Goal: Book appointment/travel/reservation

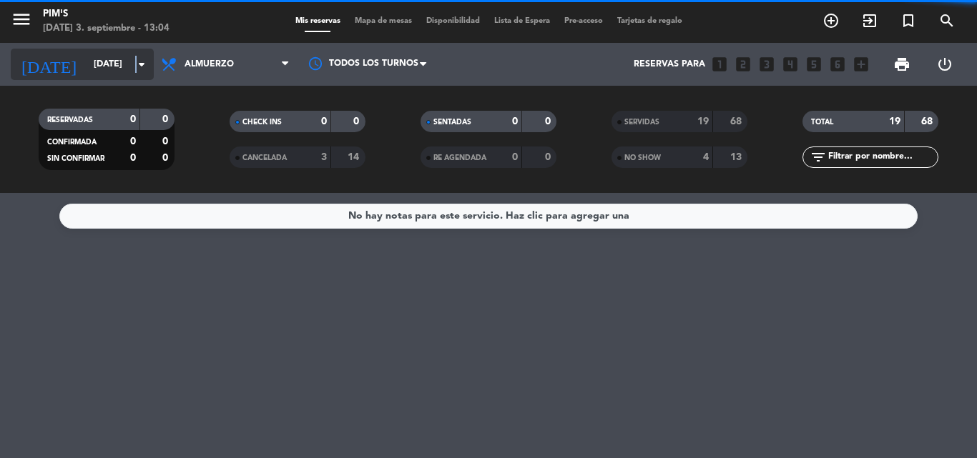
click at [137, 61] on icon "arrow_drop_down" at bounding box center [141, 64] width 17 height 17
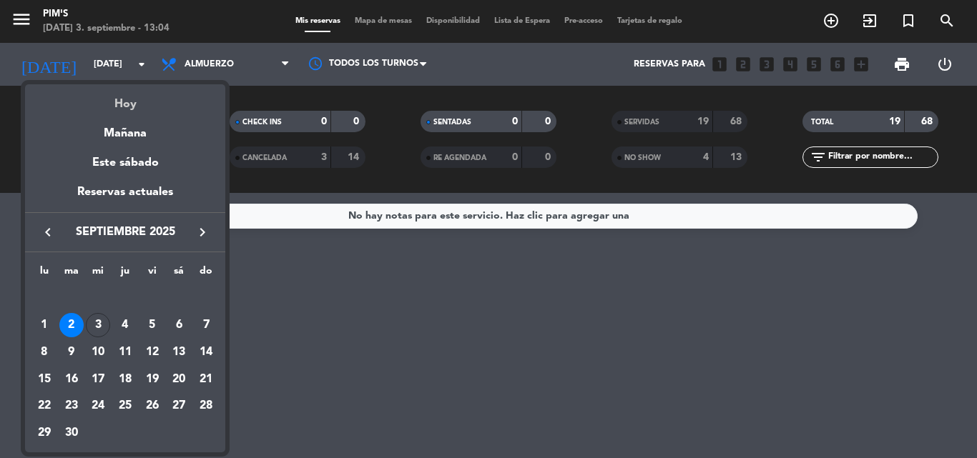
click at [122, 98] on div "Hoy" at bounding box center [125, 98] width 200 height 29
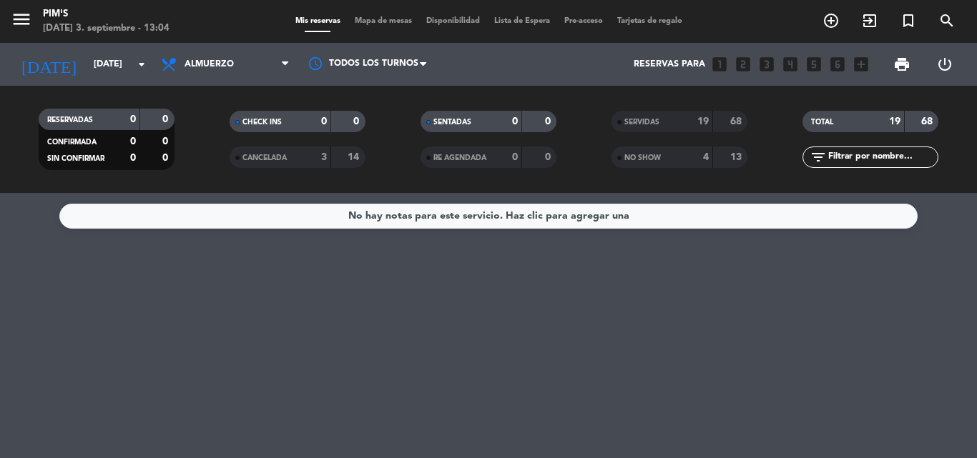
type input "[DATE]"
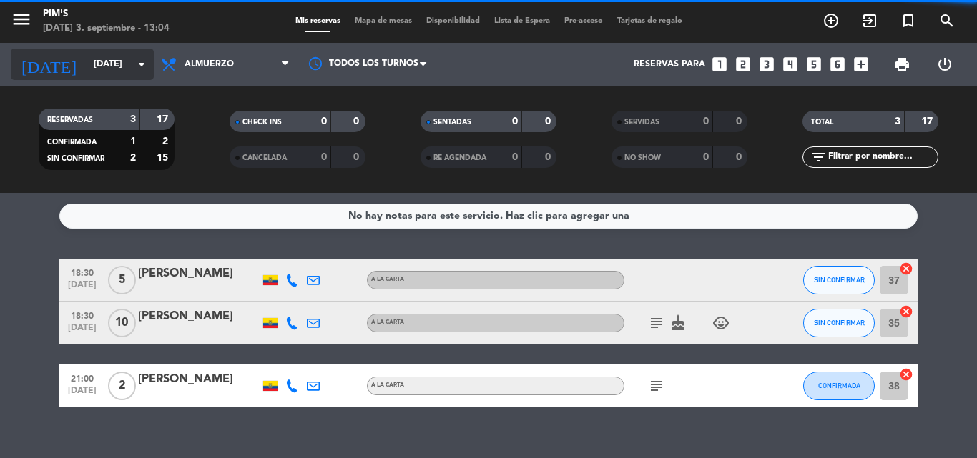
click at [123, 61] on input "[DATE]" at bounding box center [147, 64] width 121 height 24
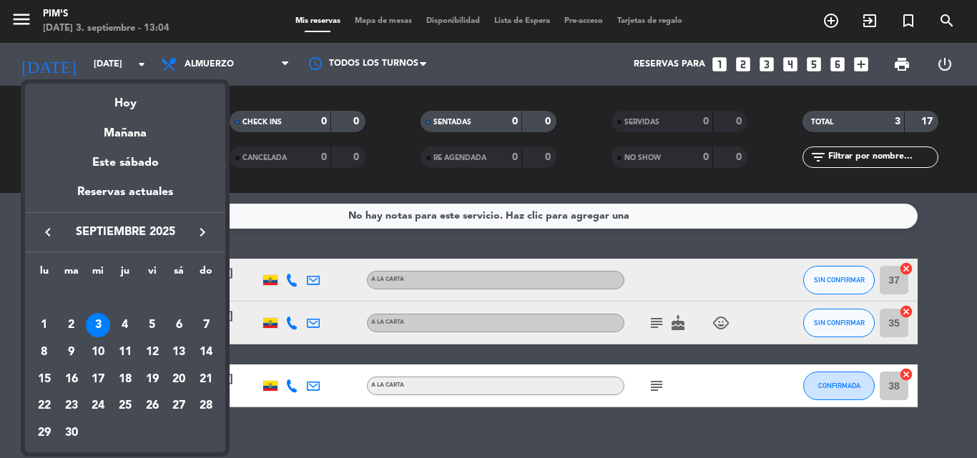
drag, startPoint x: 127, startPoint y: 99, endPoint x: 127, endPoint y: 87, distance: 12.2
click at [131, 100] on div "Hoy" at bounding box center [125, 98] width 200 height 29
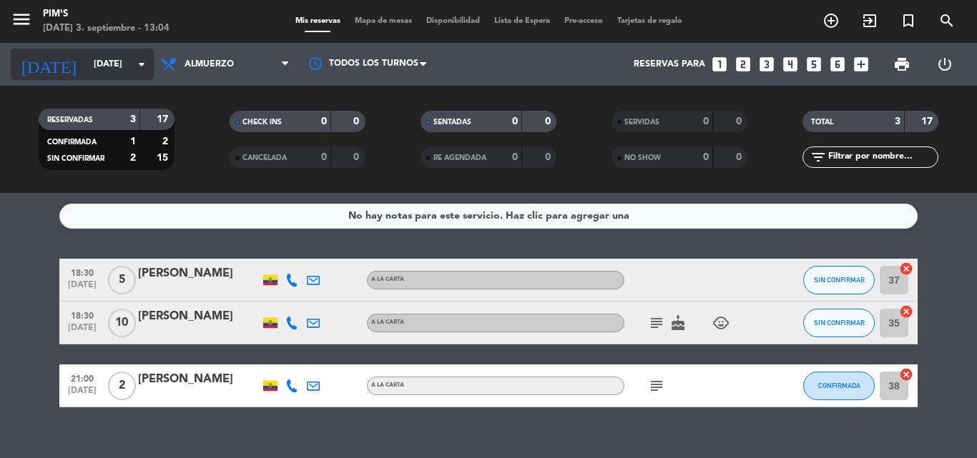
click at [116, 56] on input "[DATE]" at bounding box center [147, 64] width 121 height 24
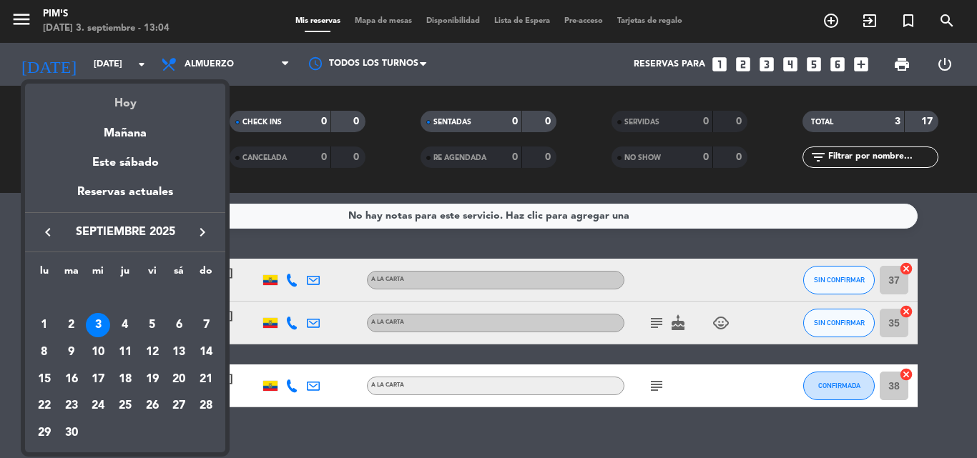
click at [124, 96] on div "Hoy" at bounding box center [125, 98] width 200 height 29
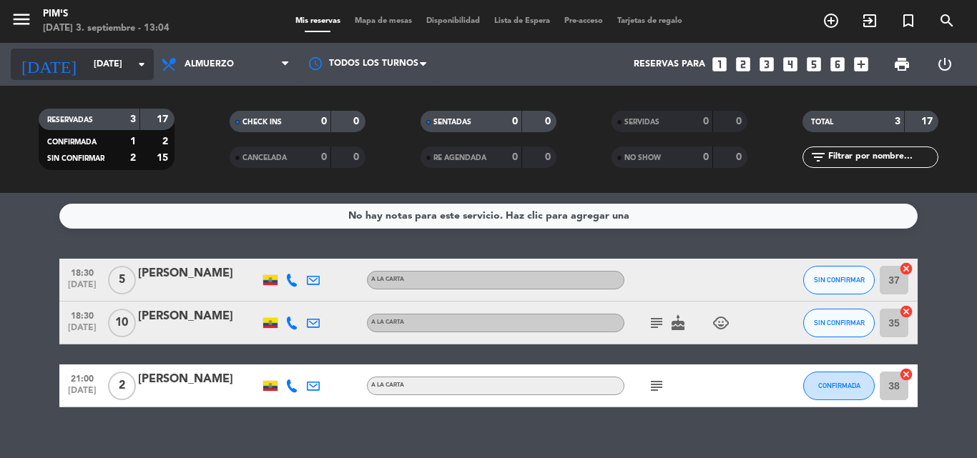
click at [91, 62] on input "[DATE]" at bounding box center [147, 64] width 121 height 24
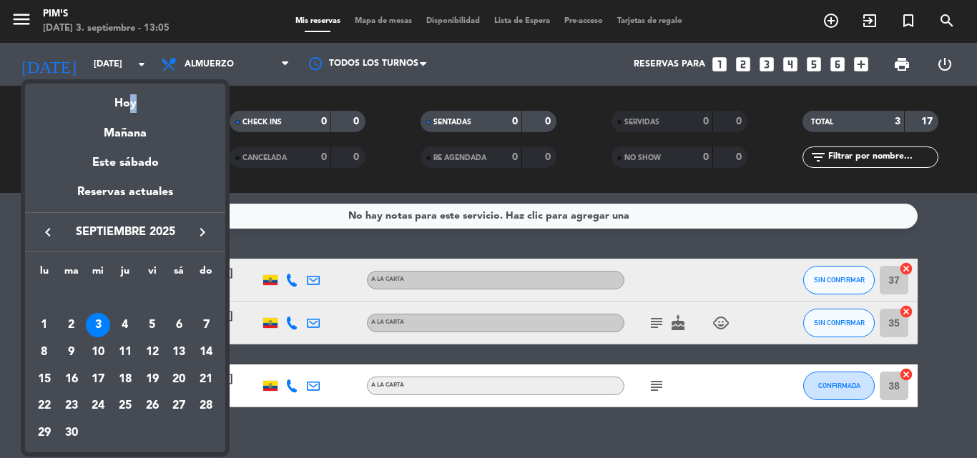
click at [129, 100] on div "Hoy" at bounding box center [125, 98] width 200 height 29
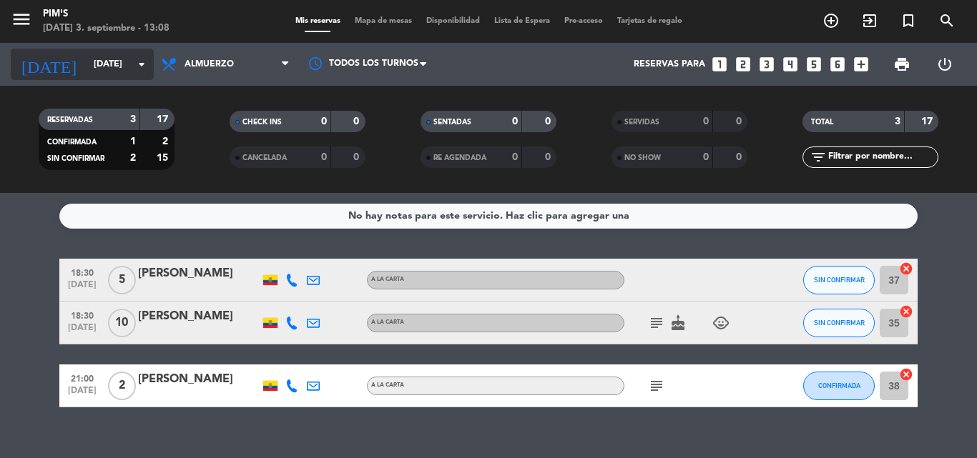
click at [119, 59] on input "[DATE]" at bounding box center [147, 64] width 121 height 24
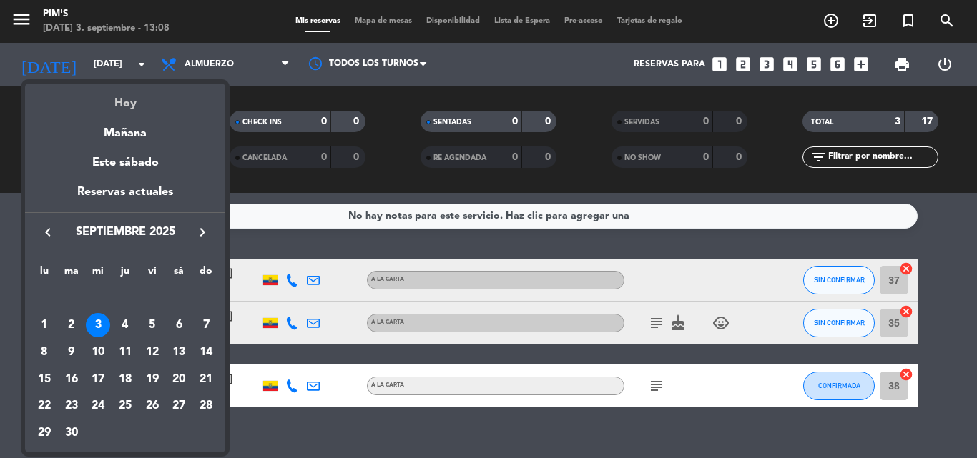
click at [130, 95] on div "Hoy" at bounding box center [125, 98] width 200 height 29
